Goal: Task Accomplishment & Management: Manage account settings

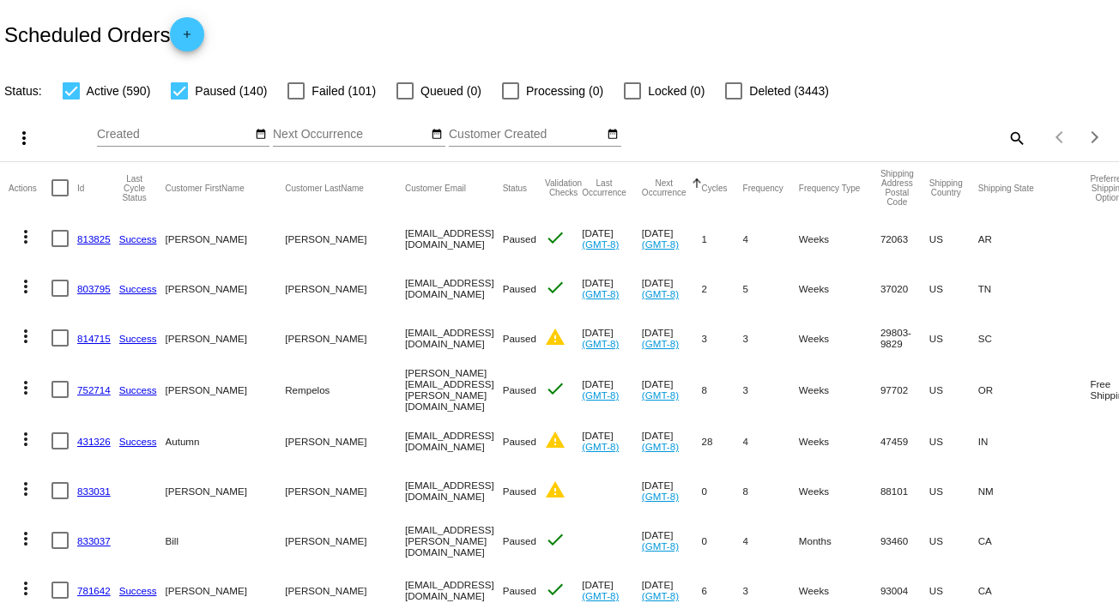
click at [181, 92] on div at bounding box center [179, 90] width 17 height 17
click at [179, 100] on input "Paused (140)" at bounding box center [179, 100] width 1 height 1
checkbox input "false"
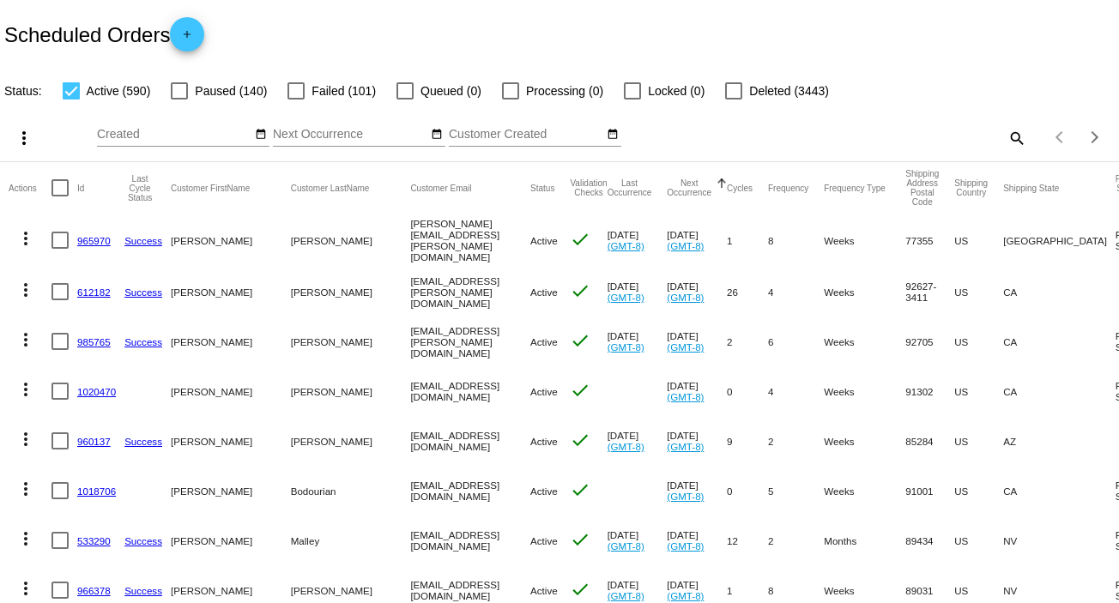
click at [1006, 137] on mat-icon "search" at bounding box center [1016, 137] width 21 height 27
paste input "[EMAIL_ADDRESS][DOMAIN_NAME]"
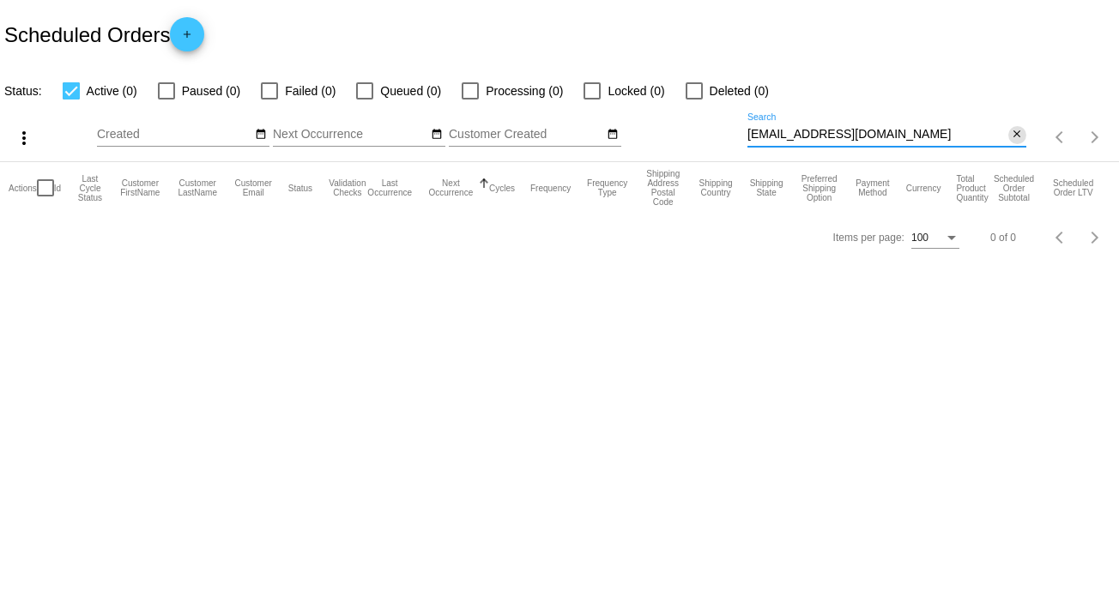
type input "[EMAIL_ADDRESS][DOMAIN_NAME]"
click at [1018, 140] on mat-icon "close" at bounding box center [1017, 135] width 12 height 14
